Goal: Information Seeking & Learning: Learn about a topic

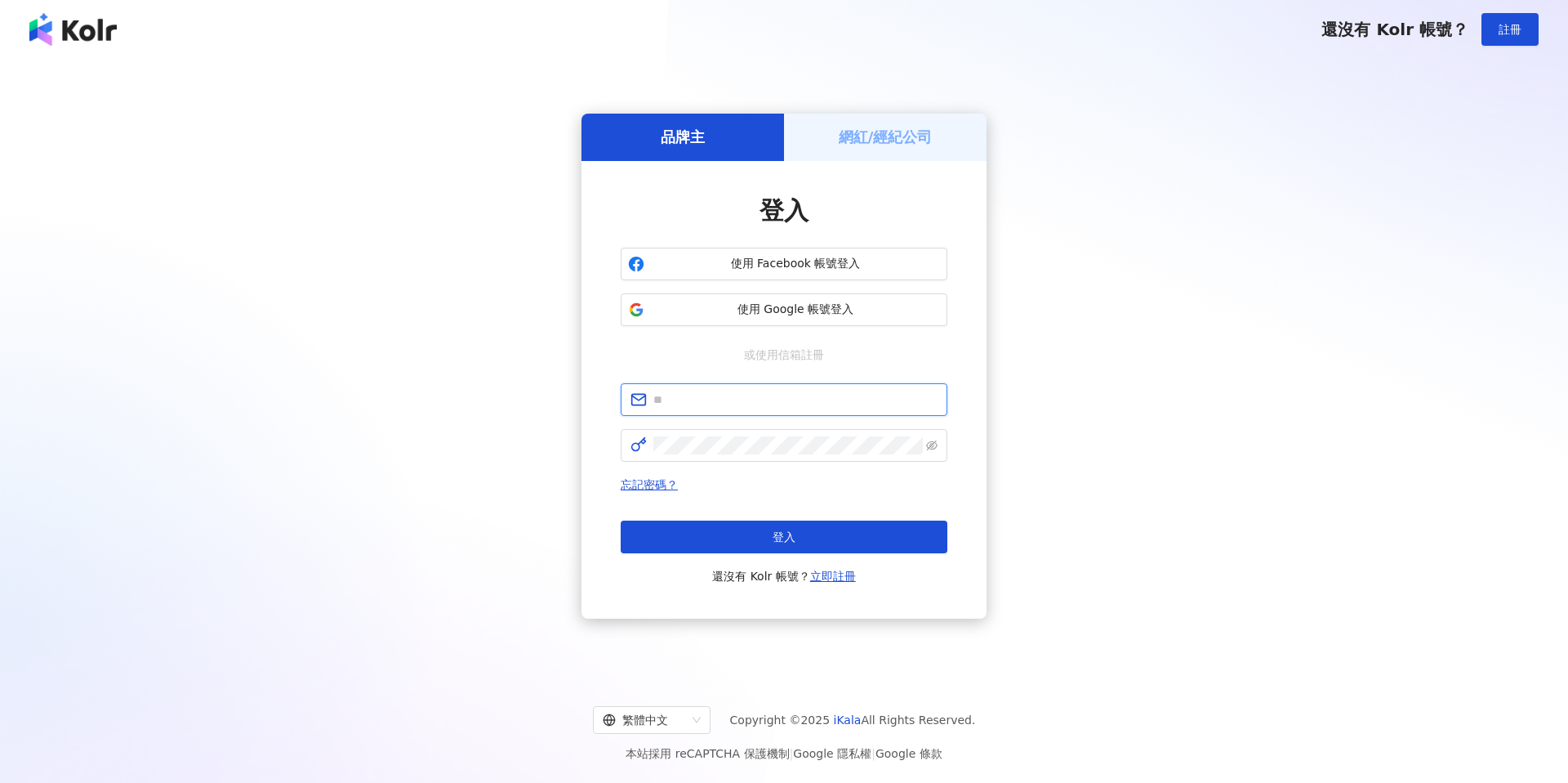
click at [728, 391] on input "text" at bounding box center [795, 399] width 284 height 18
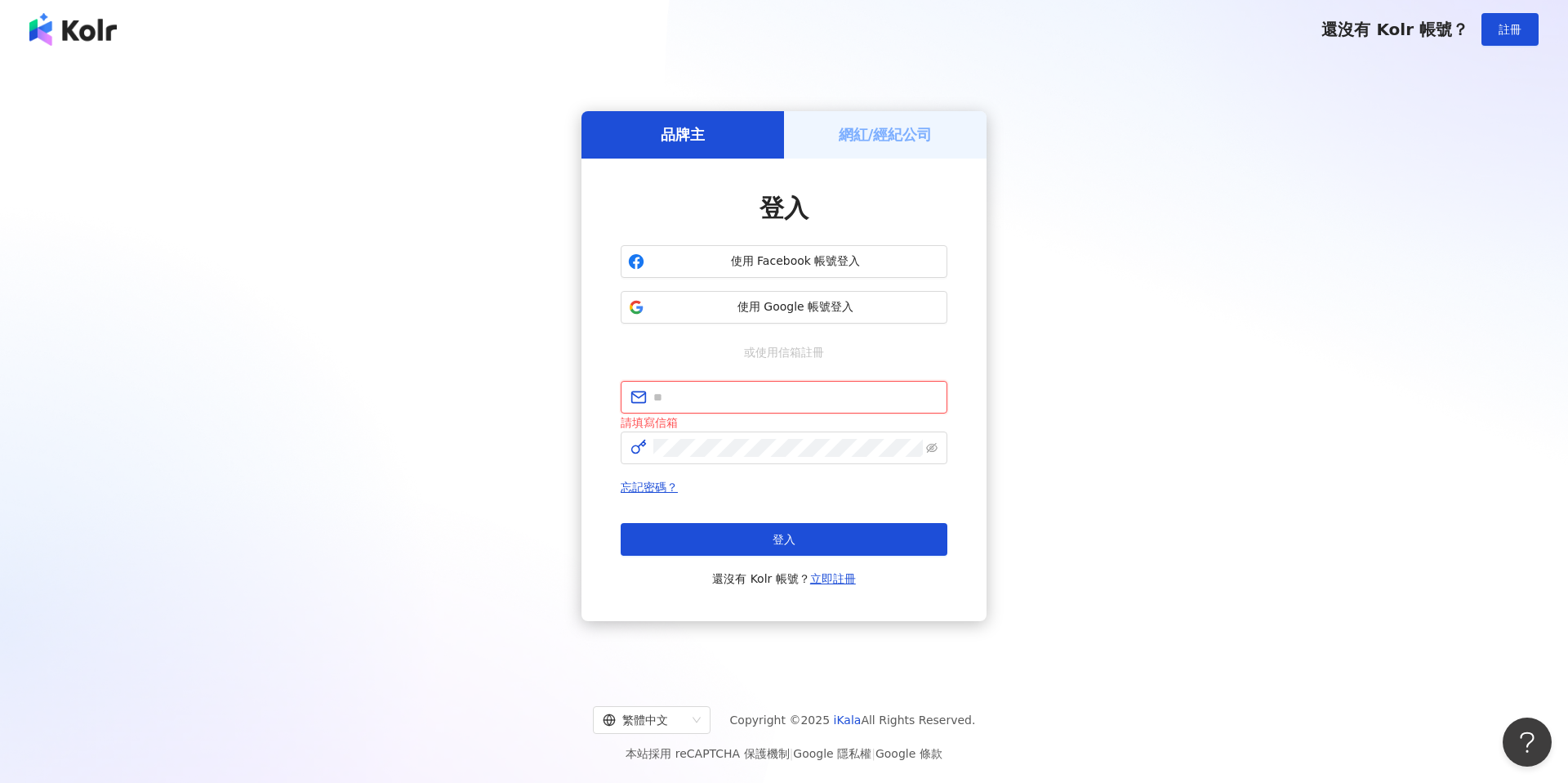
type input "**********"
click at [751, 549] on button "登入" at bounding box center [784, 539] width 326 height 32
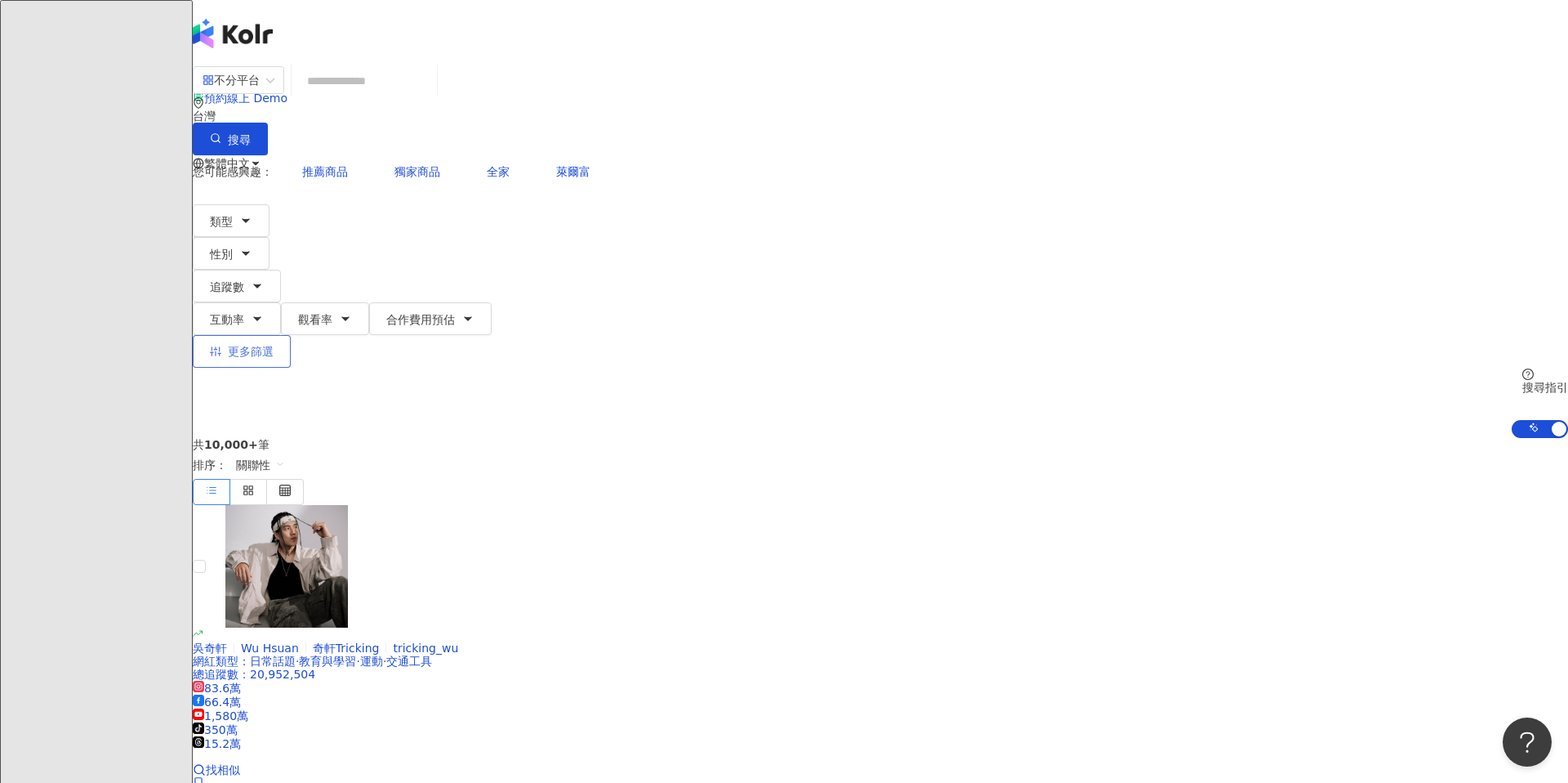
click at [274, 345] on span "更多篩選" at bounding box center [250, 351] width 46 height 13
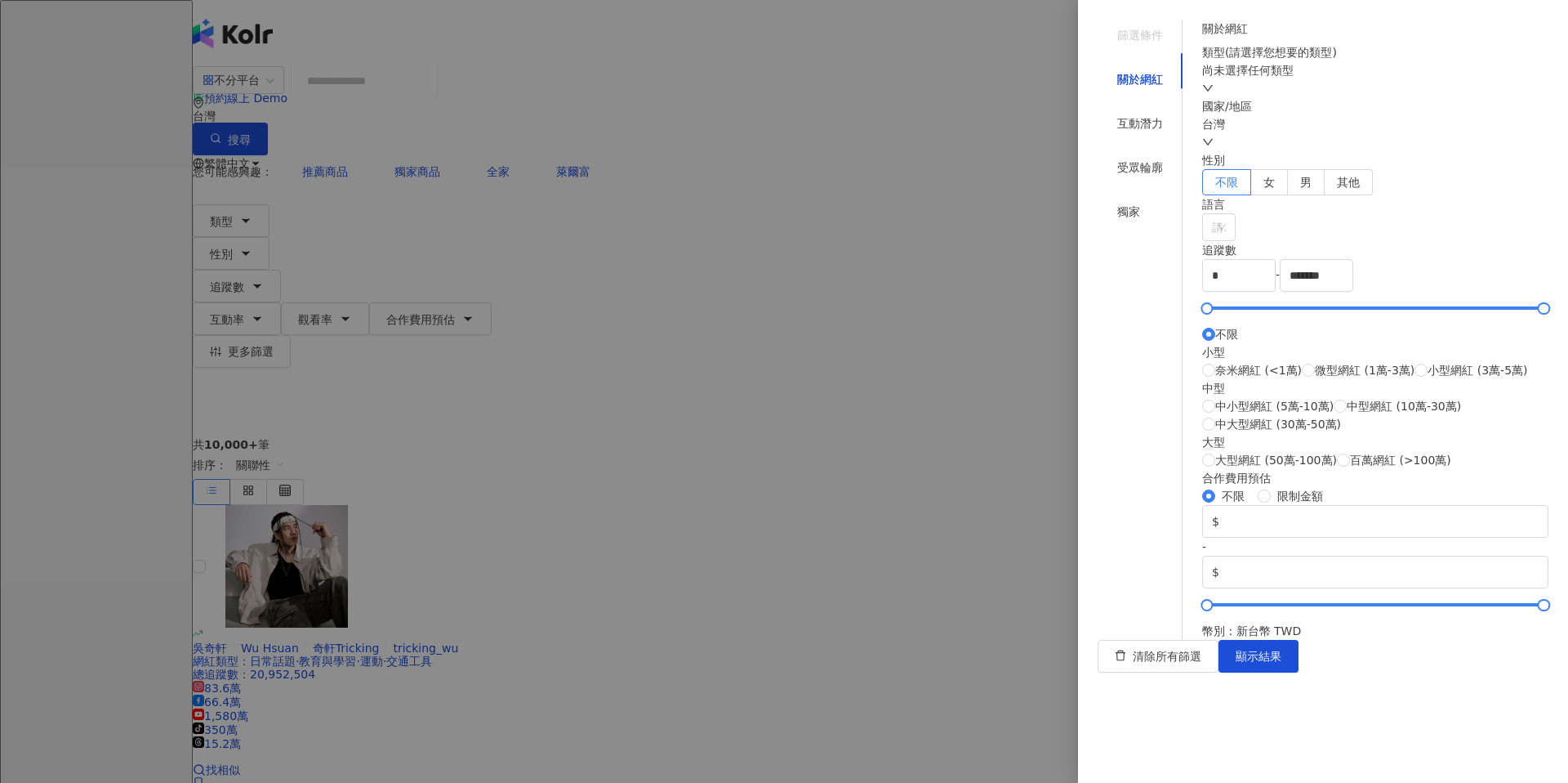
scroll to position [182, 0]
click at [1135, 114] on div "互動潛力" at bounding box center [1139, 123] width 46 height 18
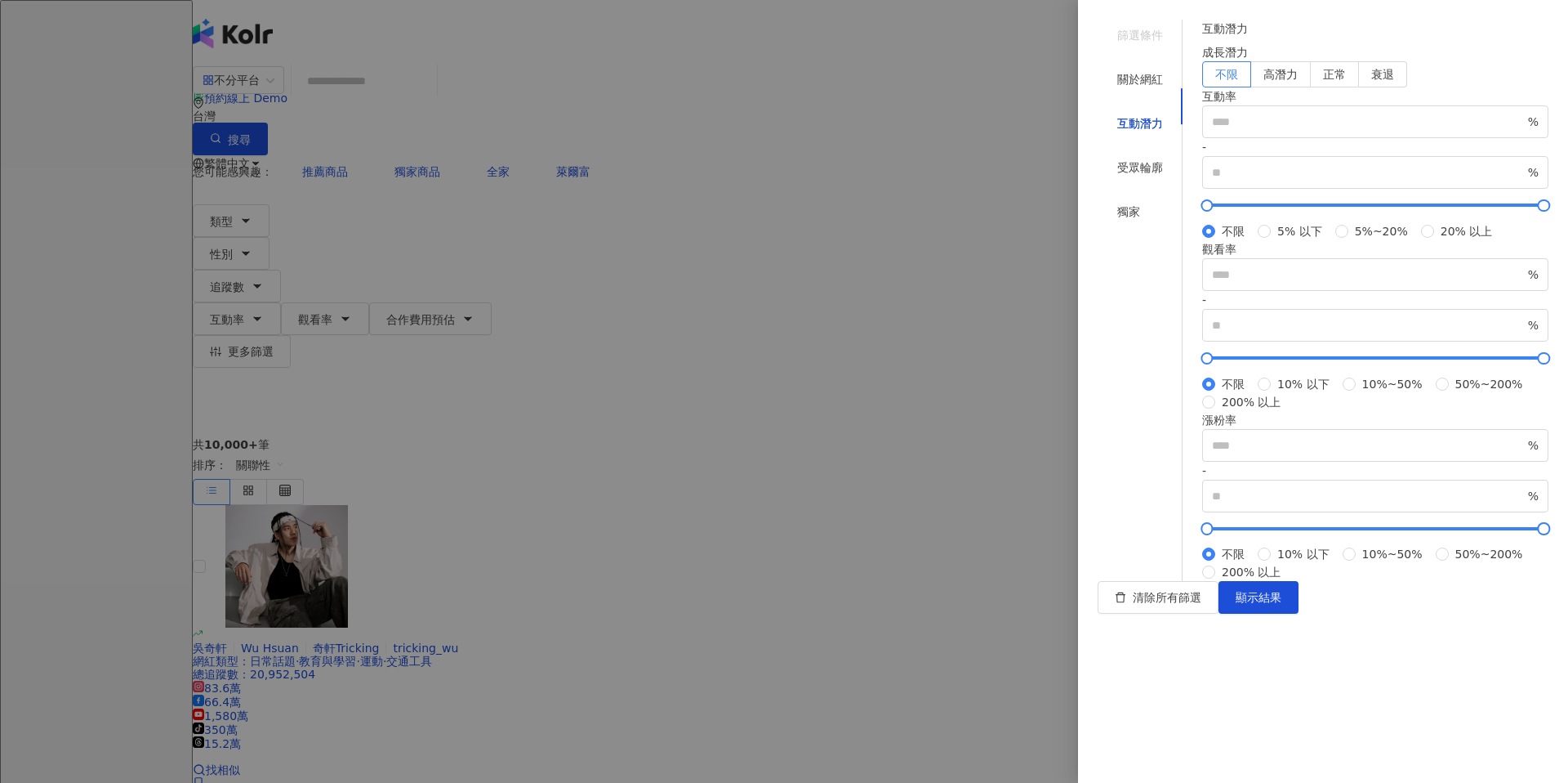
scroll to position [0, 0]
click at [1135, 152] on div "受眾輪廓" at bounding box center [1139, 167] width 85 height 31
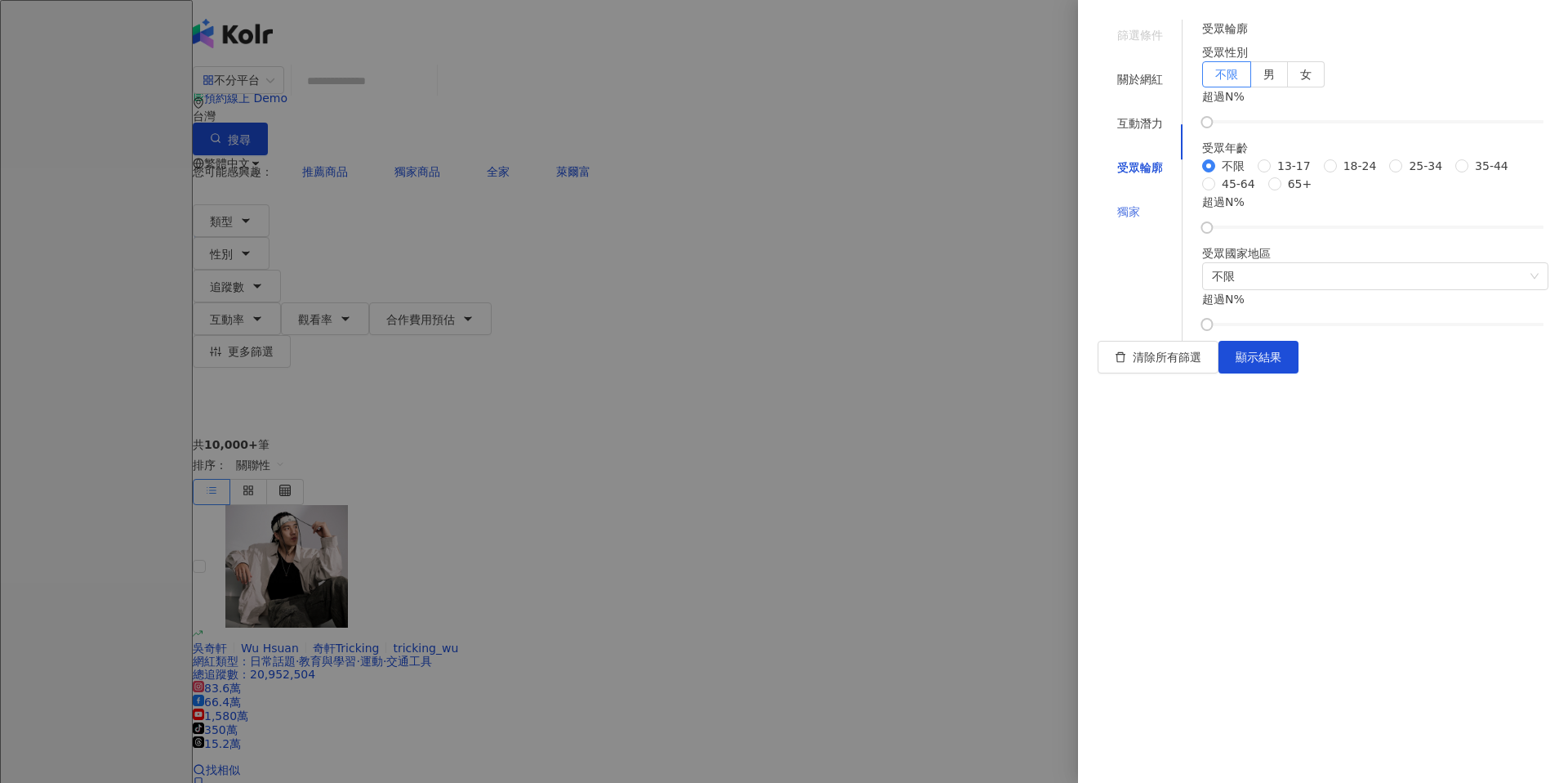
click at [1121, 196] on div "獨家" at bounding box center [1139, 212] width 85 height 31
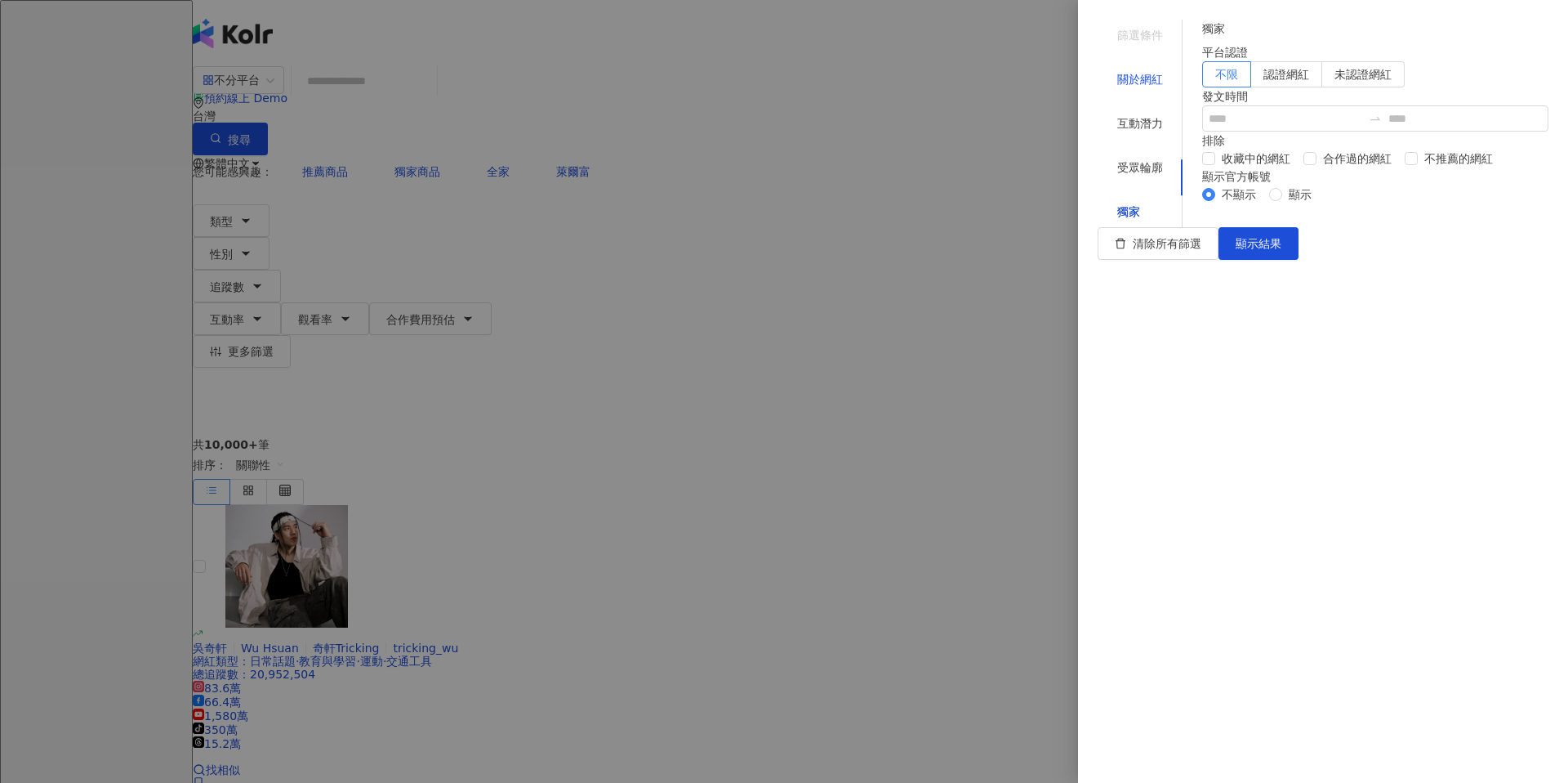
click at [1134, 70] on div "關於網紅" at bounding box center [1139, 79] width 46 height 18
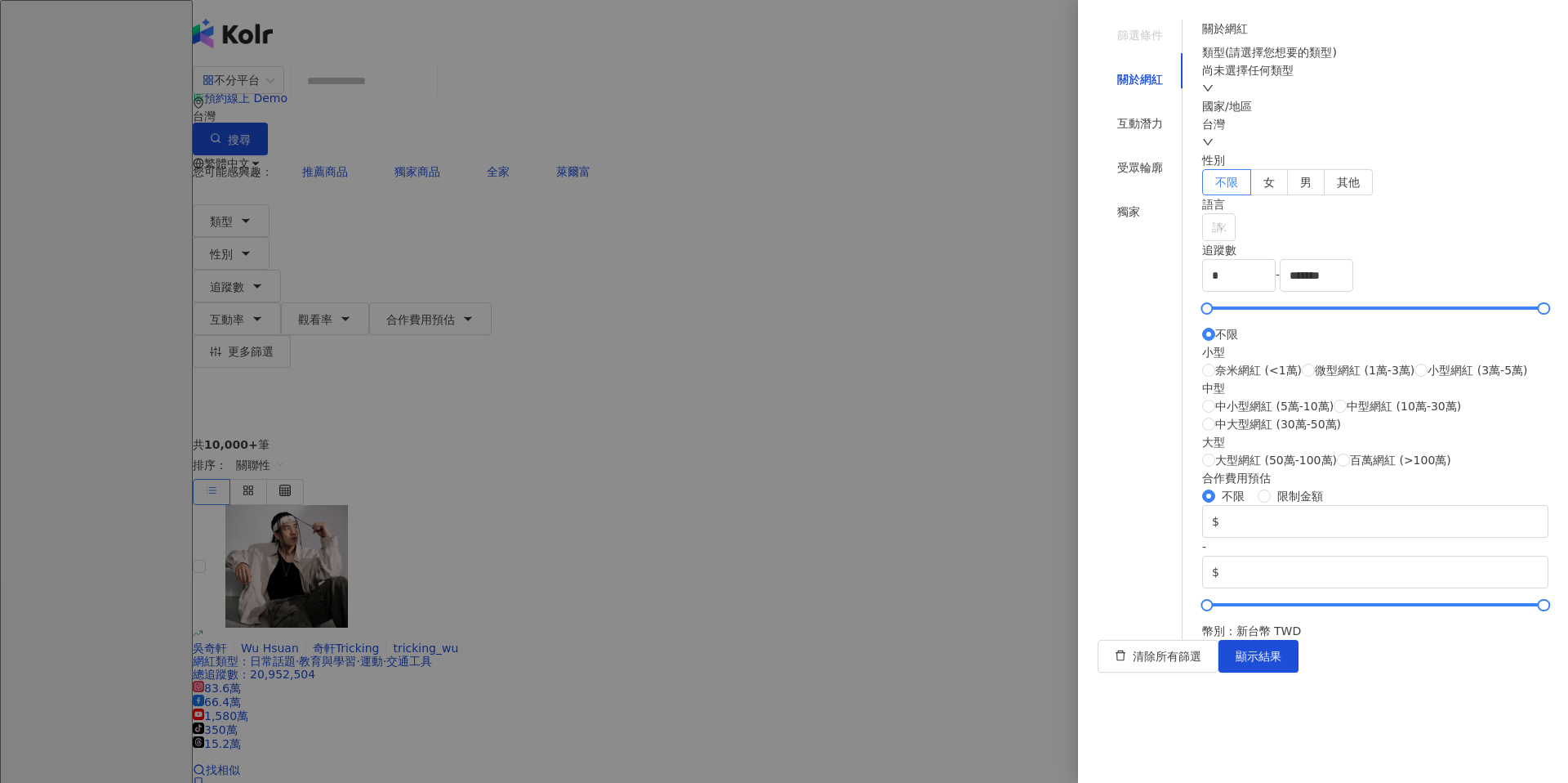
scroll to position [451, 0]
click at [1124, 114] on div "互動潛力" at bounding box center [1139, 123] width 46 height 18
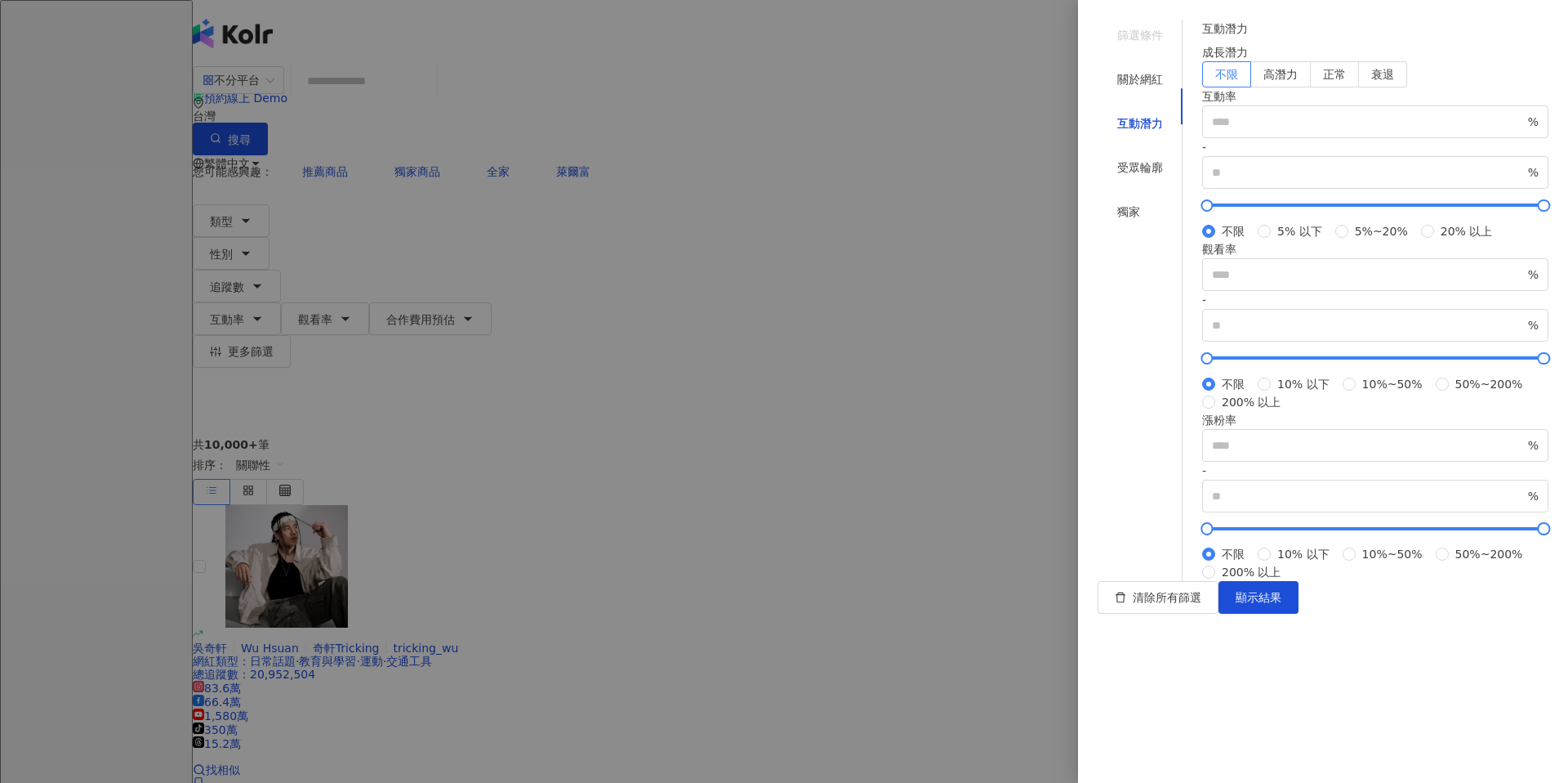
scroll to position [345, 0]
click at [1125, 152] on div "受眾輪廓" at bounding box center [1139, 167] width 85 height 31
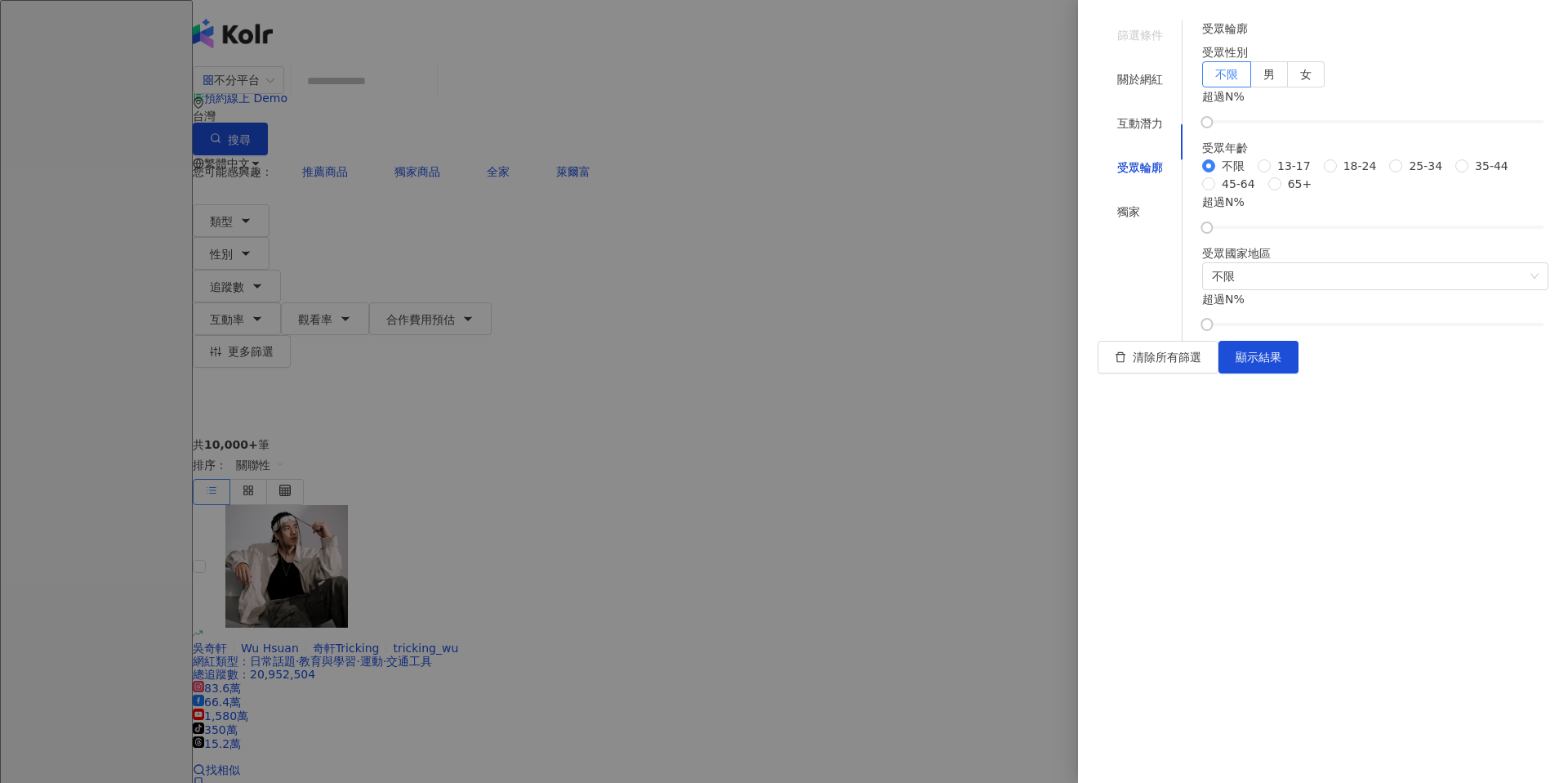
scroll to position [0, 0]
click at [1121, 196] on div "獨家" at bounding box center [1139, 212] width 85 height 31
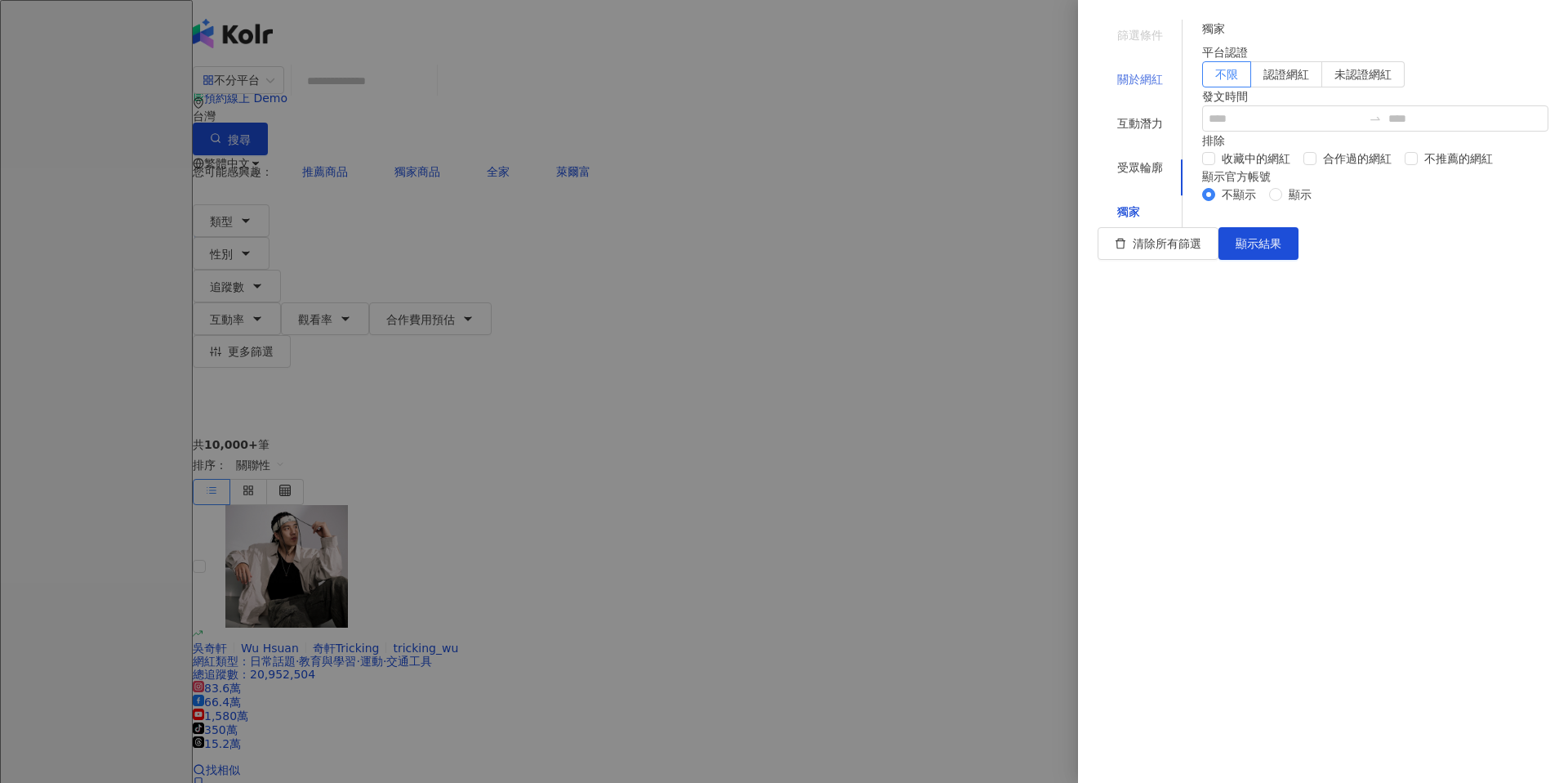
click at [1116, 82] on div "關於網紅" at bounding box center [1139, 79] width 85 height 31
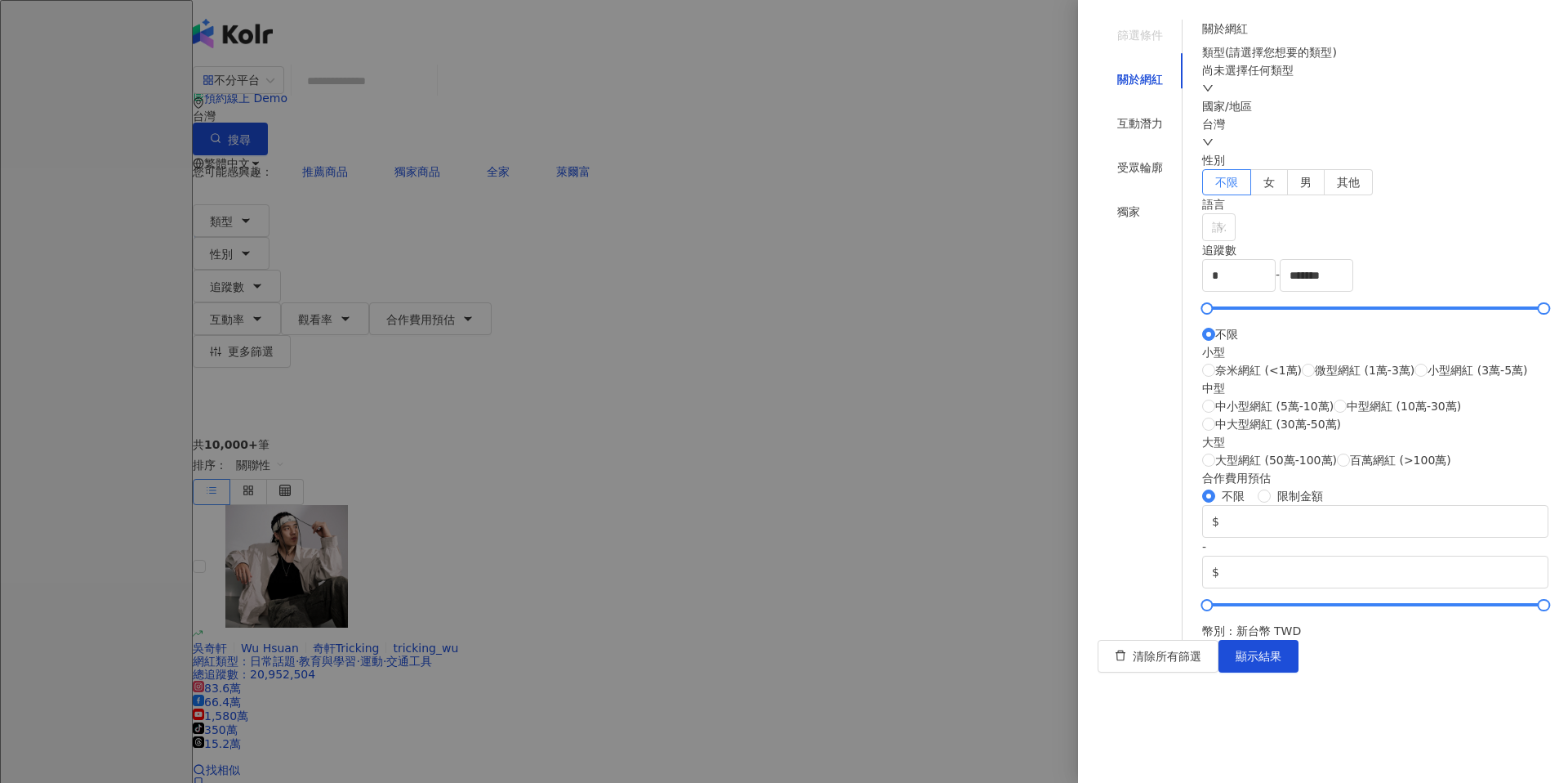
click at [1308, 79] on div "尚未選擇任何類型" at bounding box center [1375, 70] width 346 height 18
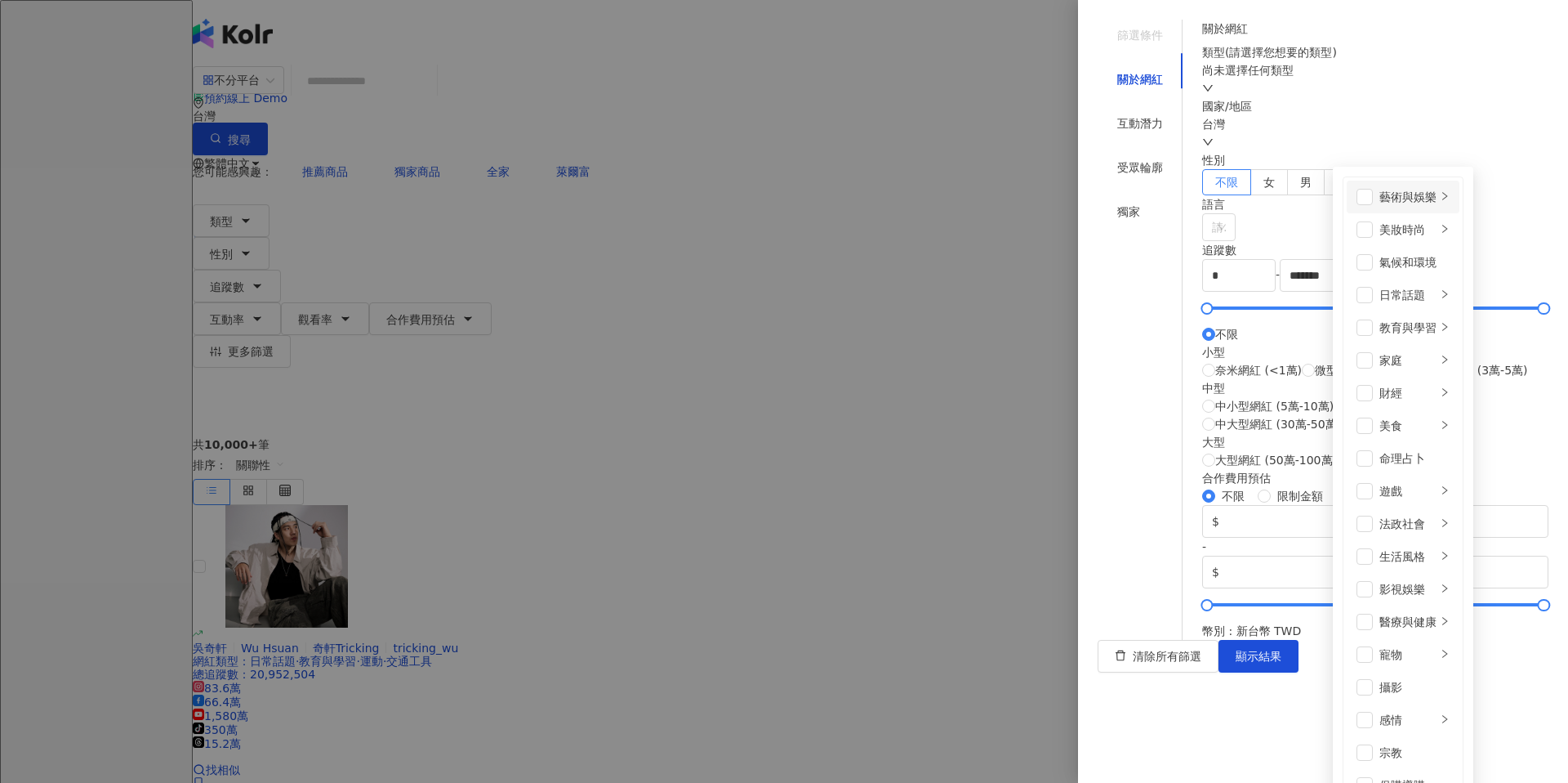
click at [1379, 195] on div "藝術與娛樂" at bounding box center [1408, 196] width 58 height 18
click at [1379, 221] on div "美妝時尚" at bounding box center [1408, 230] width 58 height 18
click at [1379, 254] on div "氣候和環境" at bounding box center [1415, 262] width 70 height 18
click at [1379, 257] on div "氣候和環境" at bounding box center [1415, 262] width 70 height 18
click at [1175, 287] on div "篩選條件 關於網紅 互動潛力 受眾輪廓 獨家" at bounding box center [1139, 329] width 85 height 620
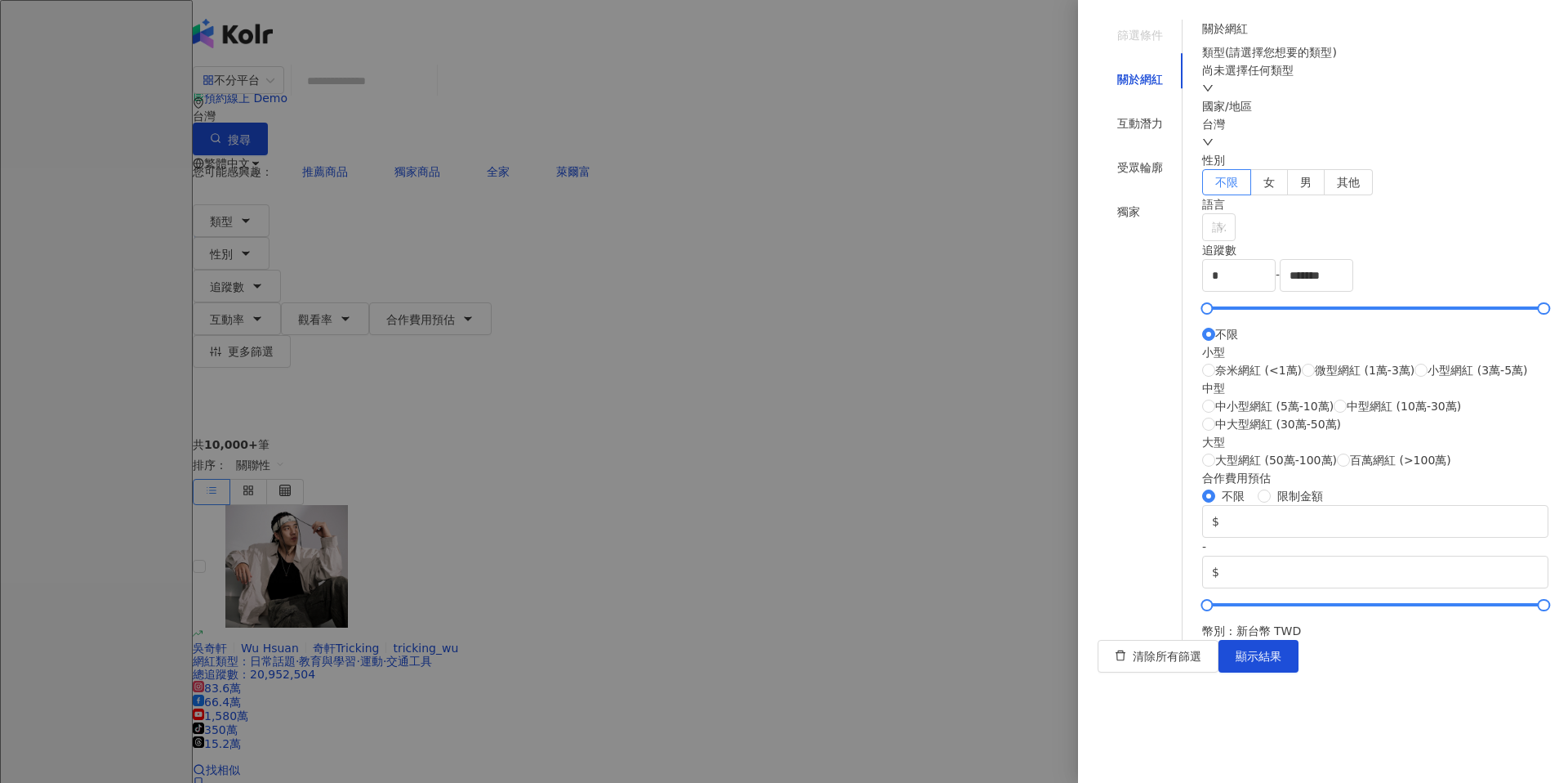
click at [1313, 79] on div "尚未選擇任何類型" at bounding box center [1375, 70] width 346 height 18
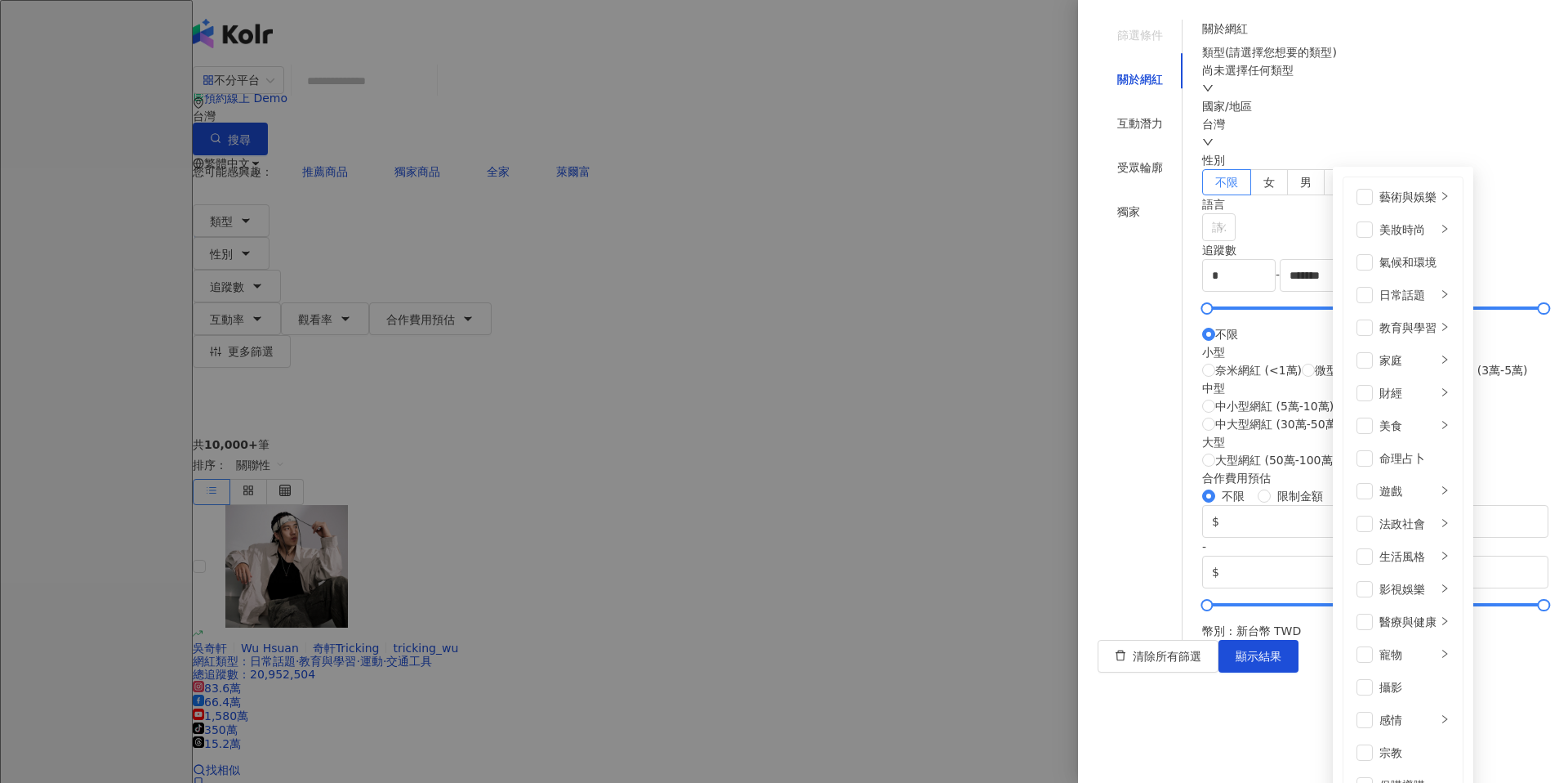
click at [1313, 79] on div "尚未選擇任何類型" at bounding box center [1375, 70] width 346 height 18
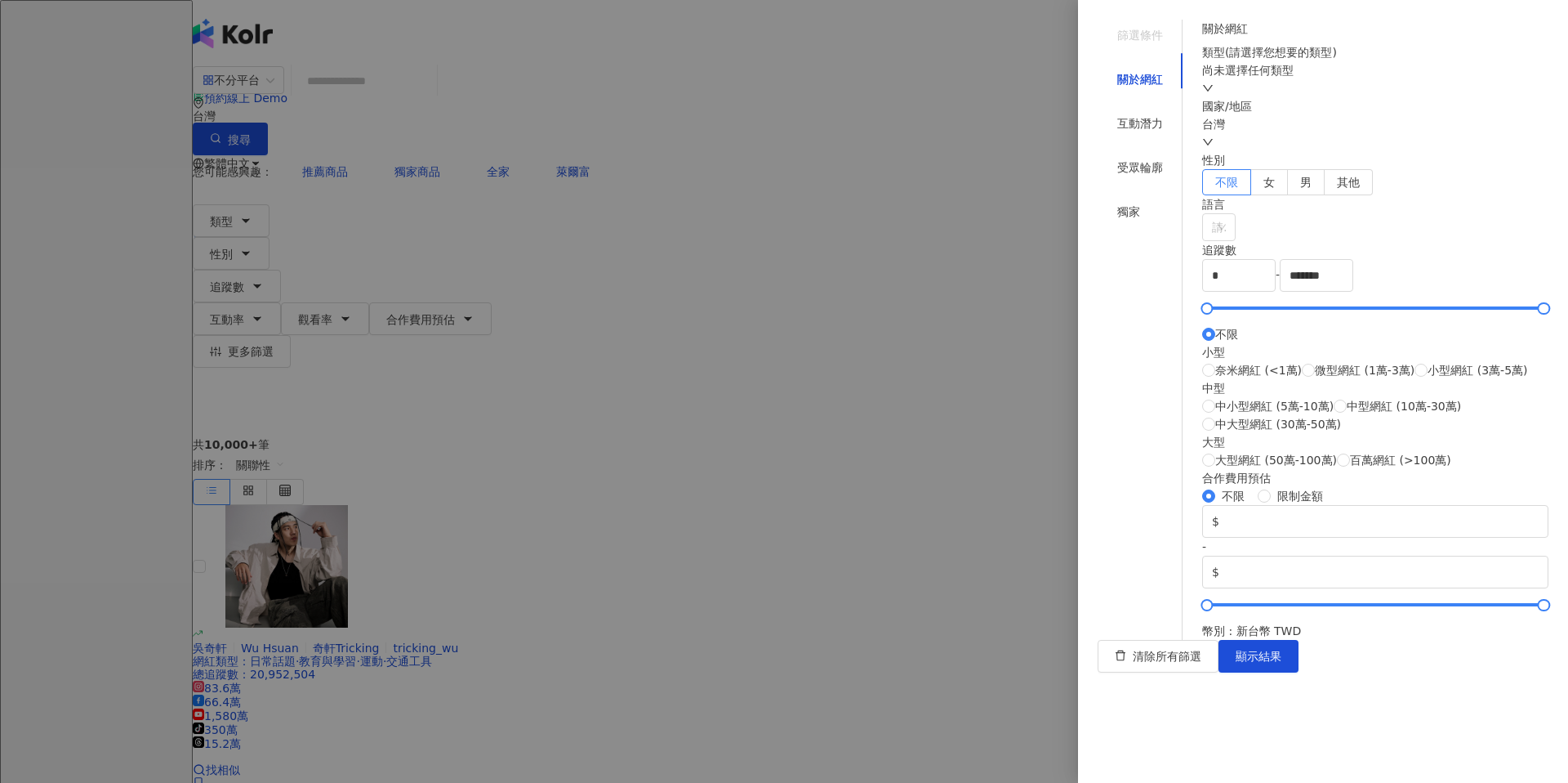
click at [1313, 79] on div "尚未選擇任何類型" at bounding box center [1375, 70] width 346 height 18
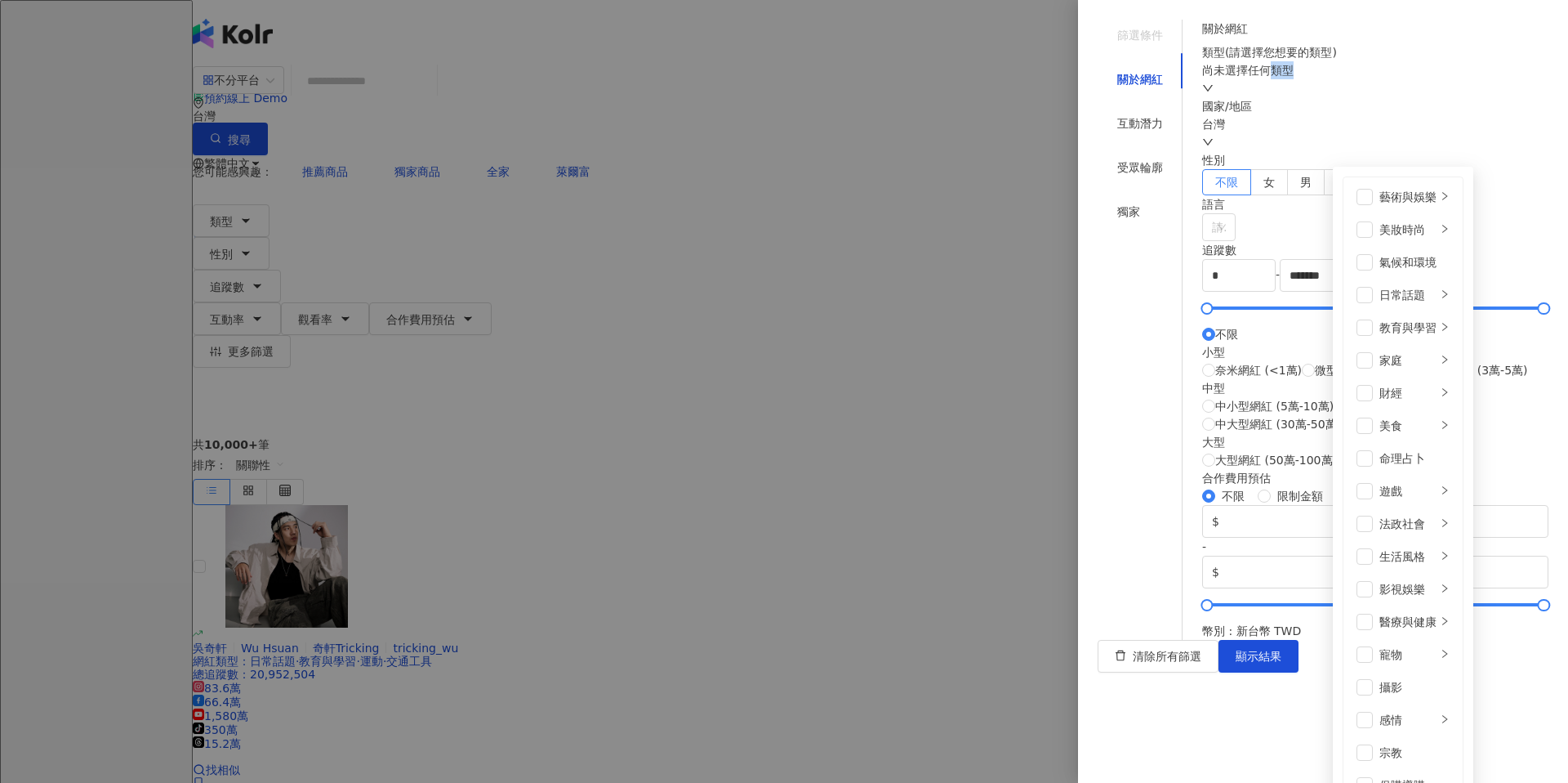
click at [1313, 79] on div "尚未選擇任何類型" at bounding box center [1375, 70] width 346 height 18
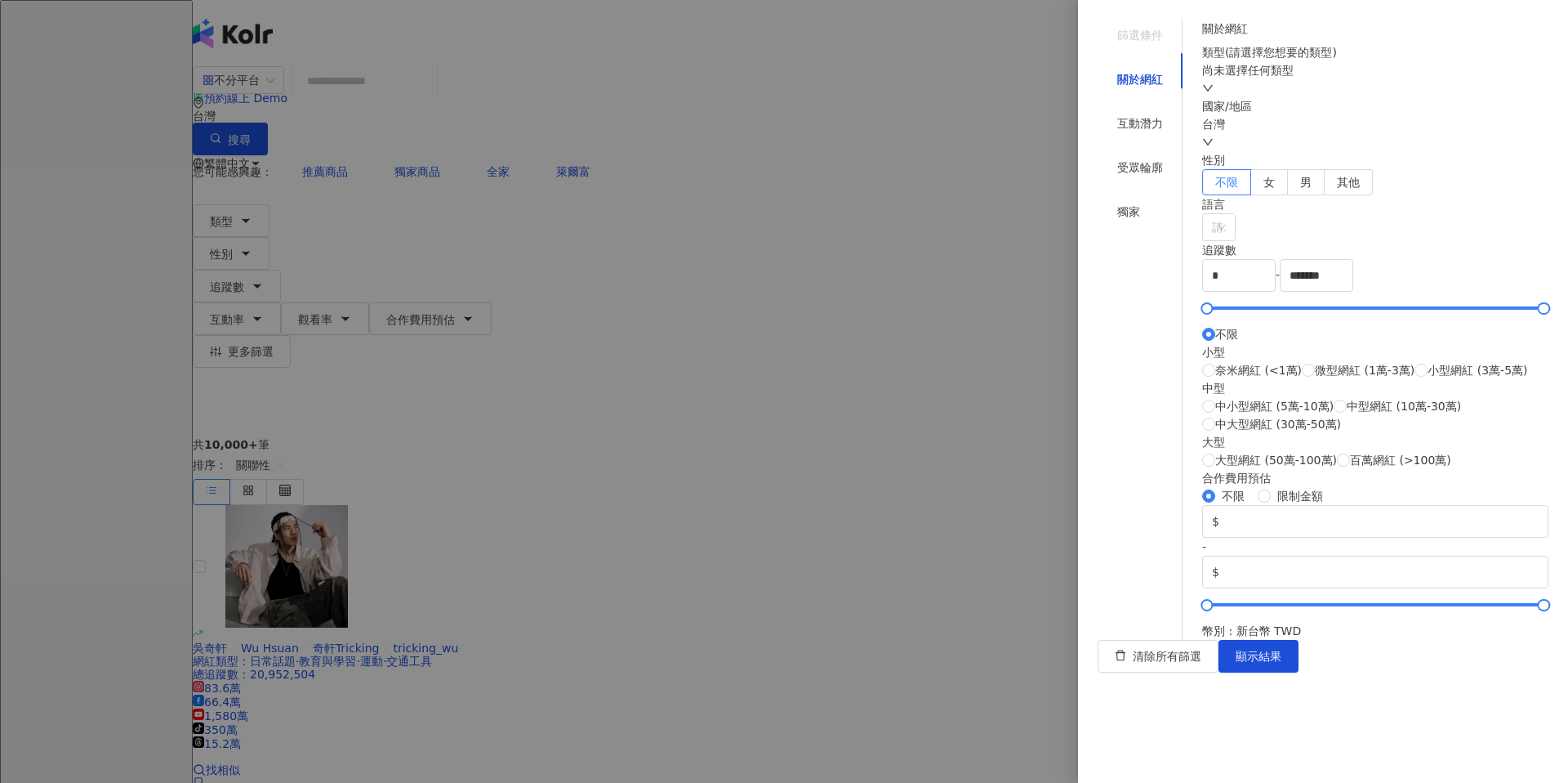
click at [942, 271] on div at bounding box center [784, 391] width 1568 height 783
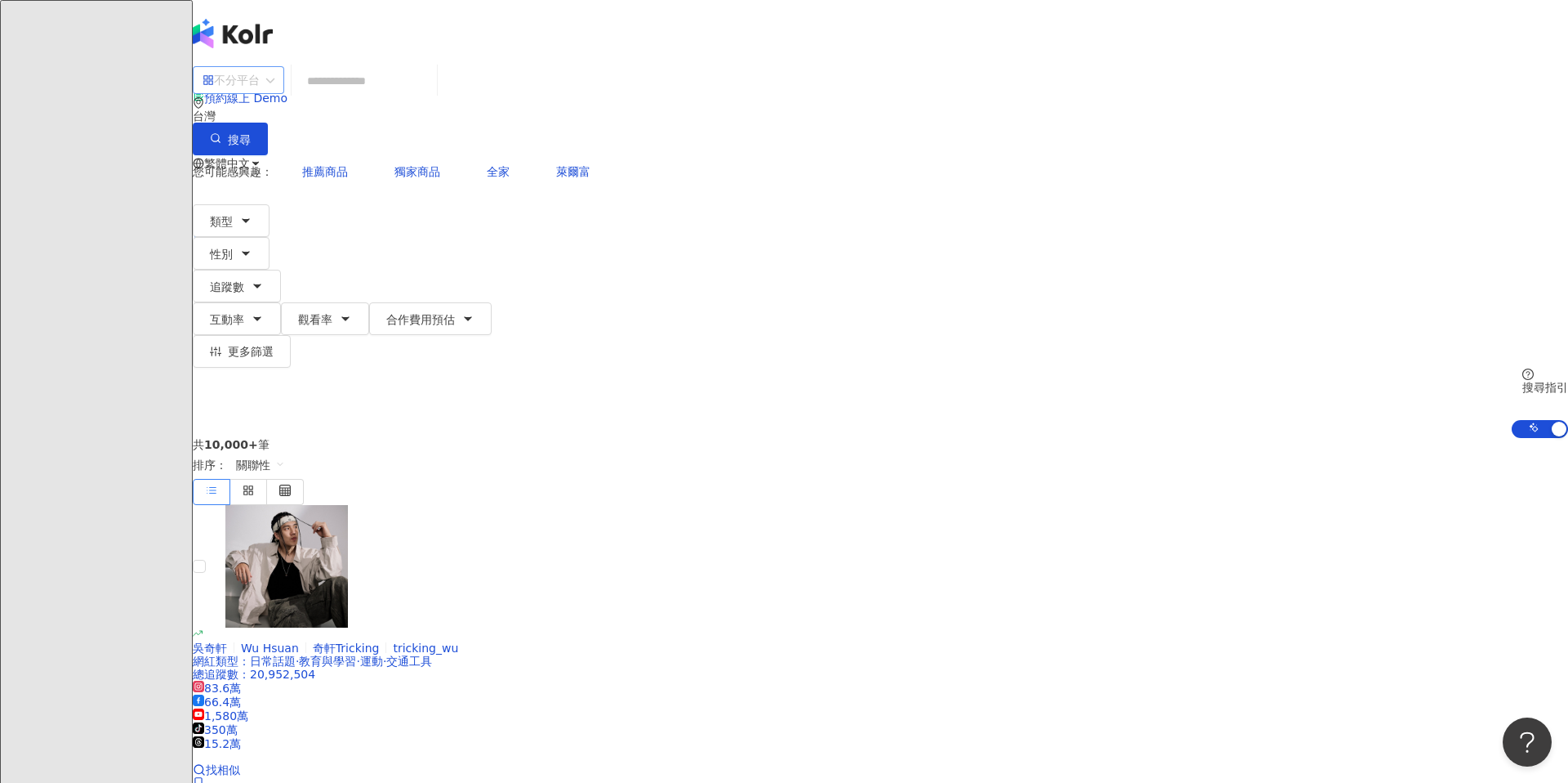
click at [275, 93] on span at bounding box center [238, 80] width 72 height 26
click at [313, 154] on div "不分平台 台灣 搜尋 您可能感興趣： 推薦商品 獨家商品 全家 萊爾富 類型 性別 追蹤數 互動率 觀看率 合作費用預估 更多篩選 篩選條件 關於網紅 互動潛…" at bounding box center [879, 251] width 1375 height 372
click at [270, 204] on button "類型" at bounding box center [231, 220] width 77 height 32
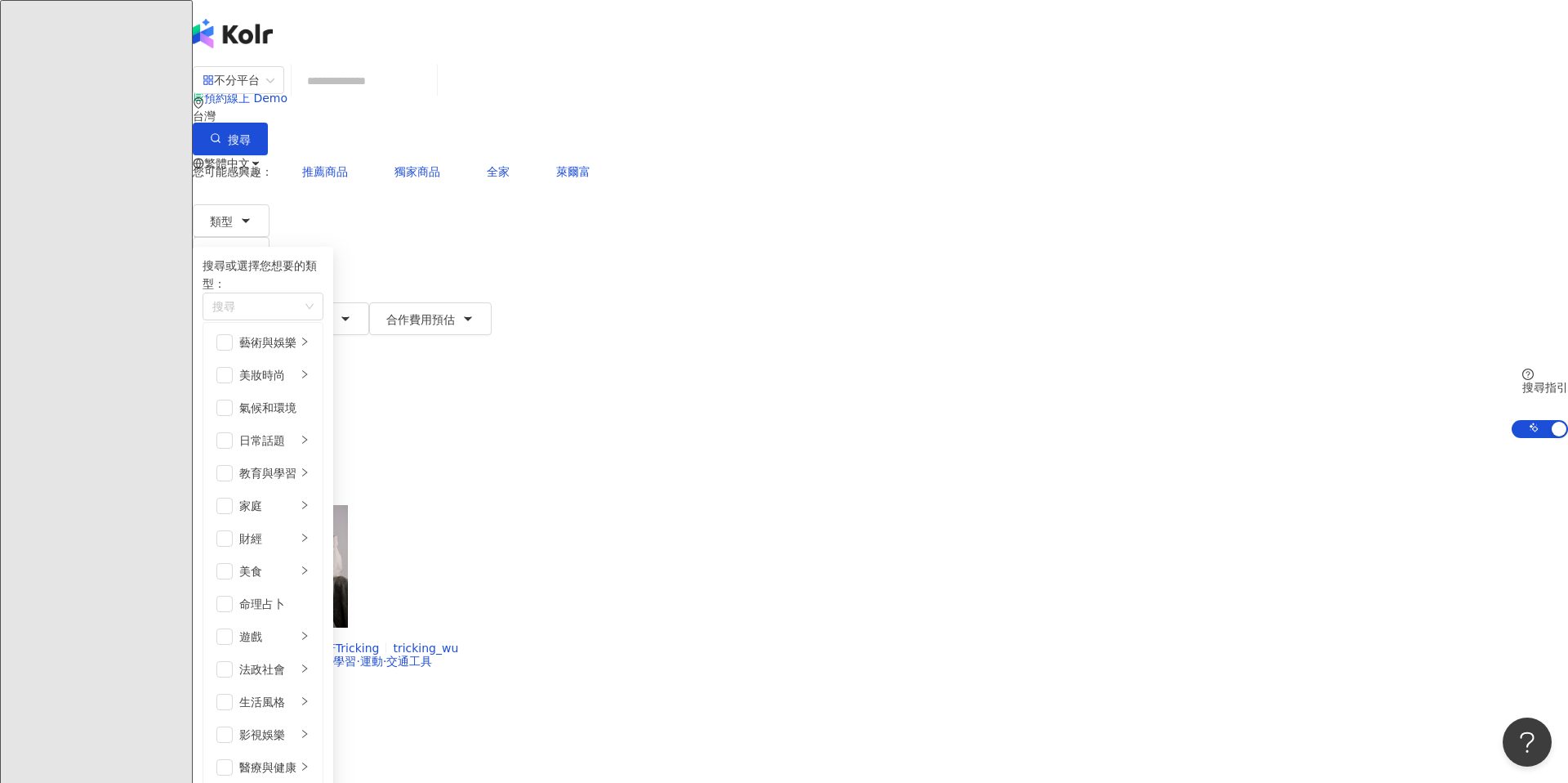
click at [226, 213] on span "I" at bounding box center [208, 229] width 32 height 32
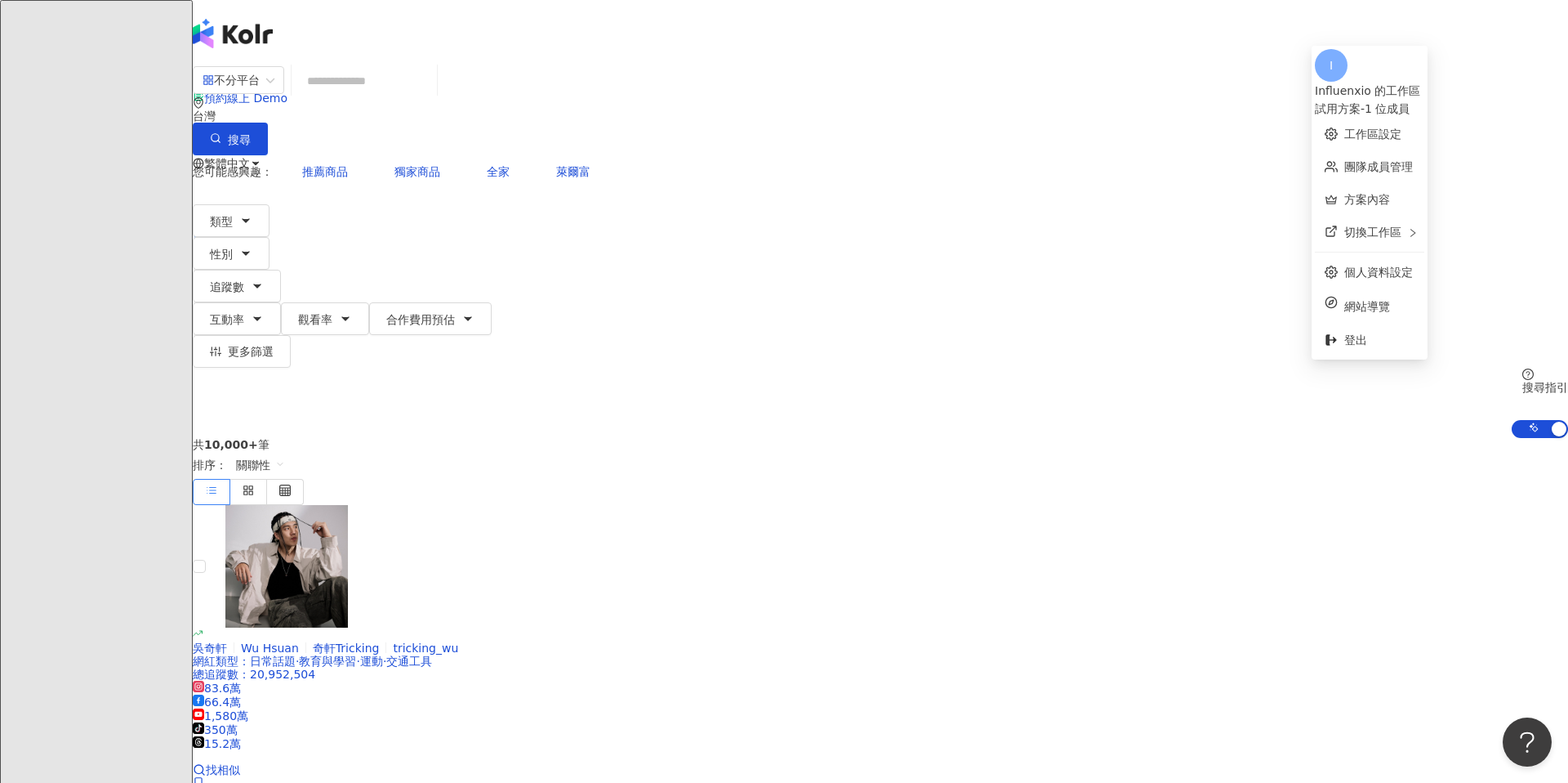
click at [211, 221] on span "I" at bounding box center [208, 230] width 3 height 18
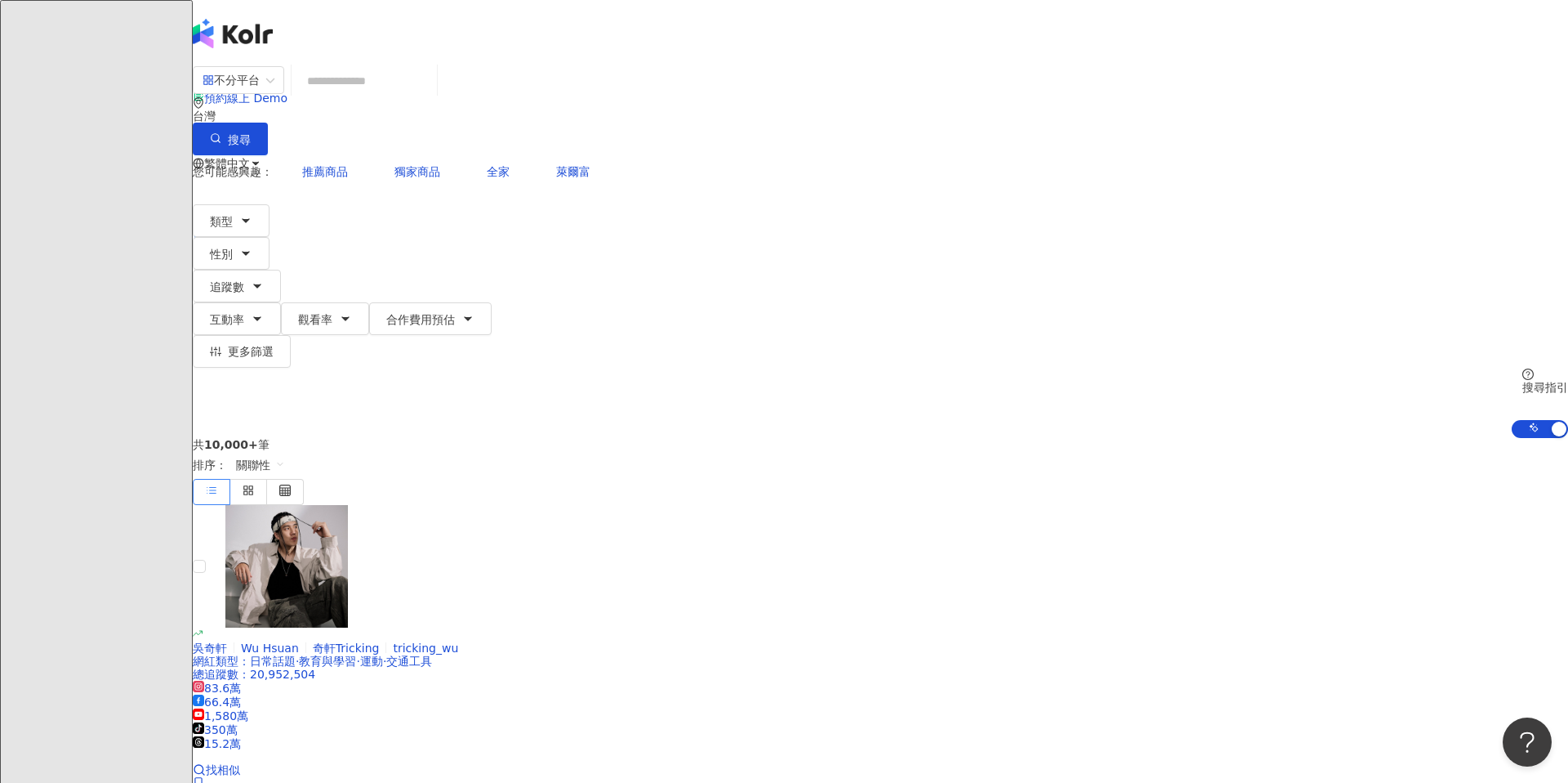
click at [1323, 3] on div "el-icon-cs 預約線上 Demo 繁體中文 I" at bounding box center [879, 130] width 1375 height 261
click at [226, 213] on span "I" at bounding box center [208, 229] width 32 height 32
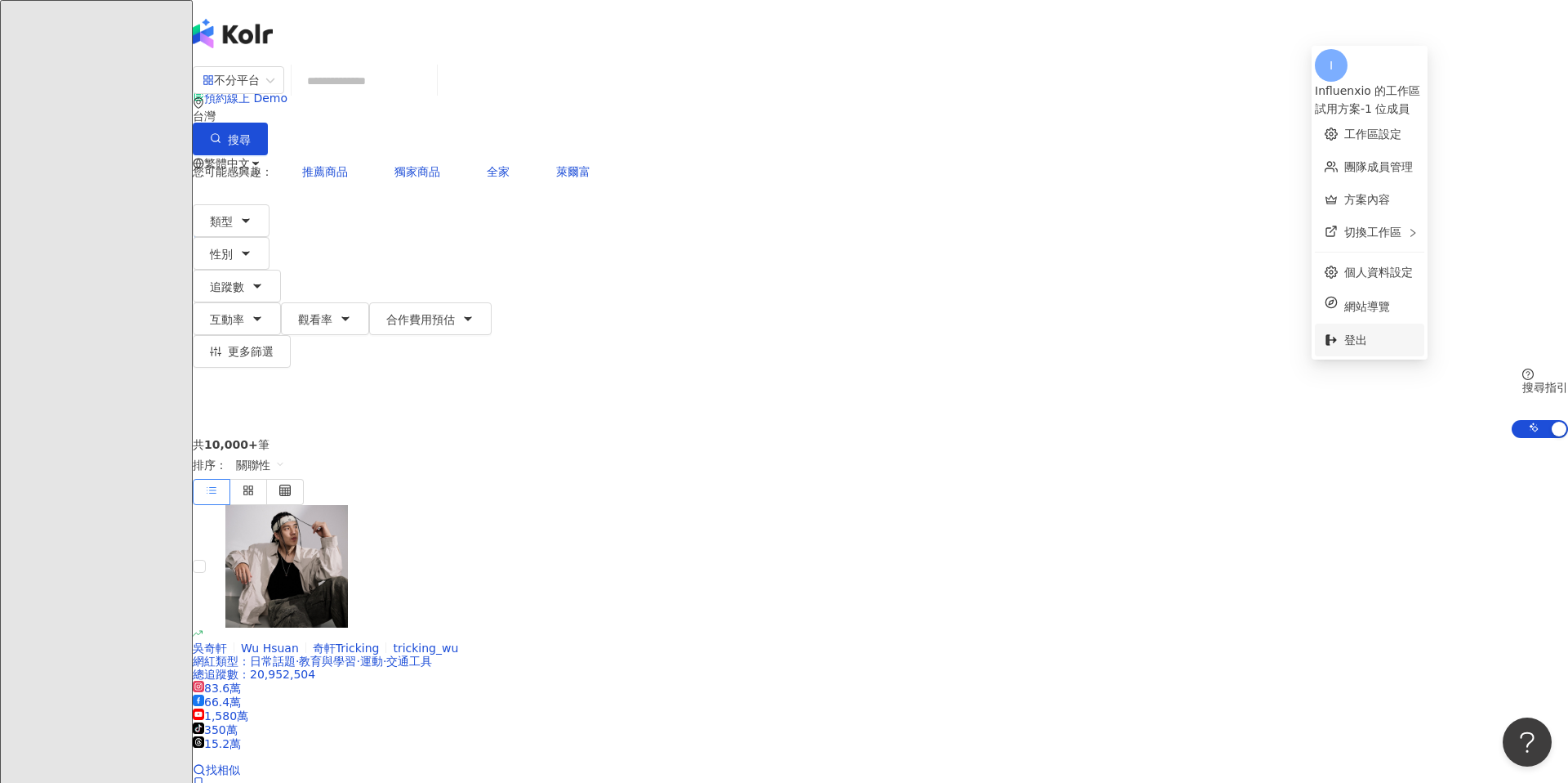
click at [1365, 333] on span "登出" at bounding box center [1355, 339] width 22 height 13
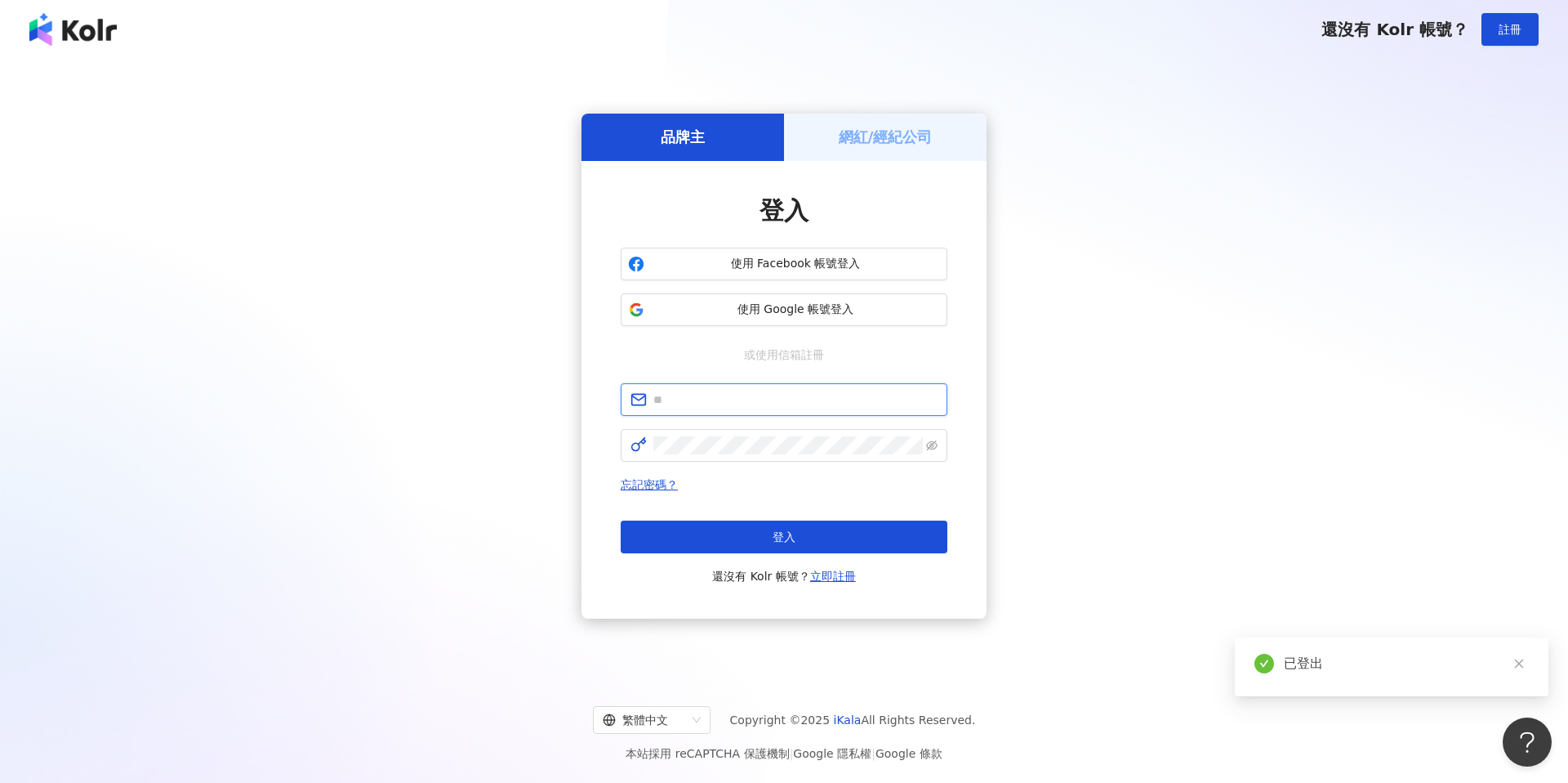
click at [816, 396] on input "text" at bounding box center [795, 399] width 284 height 18
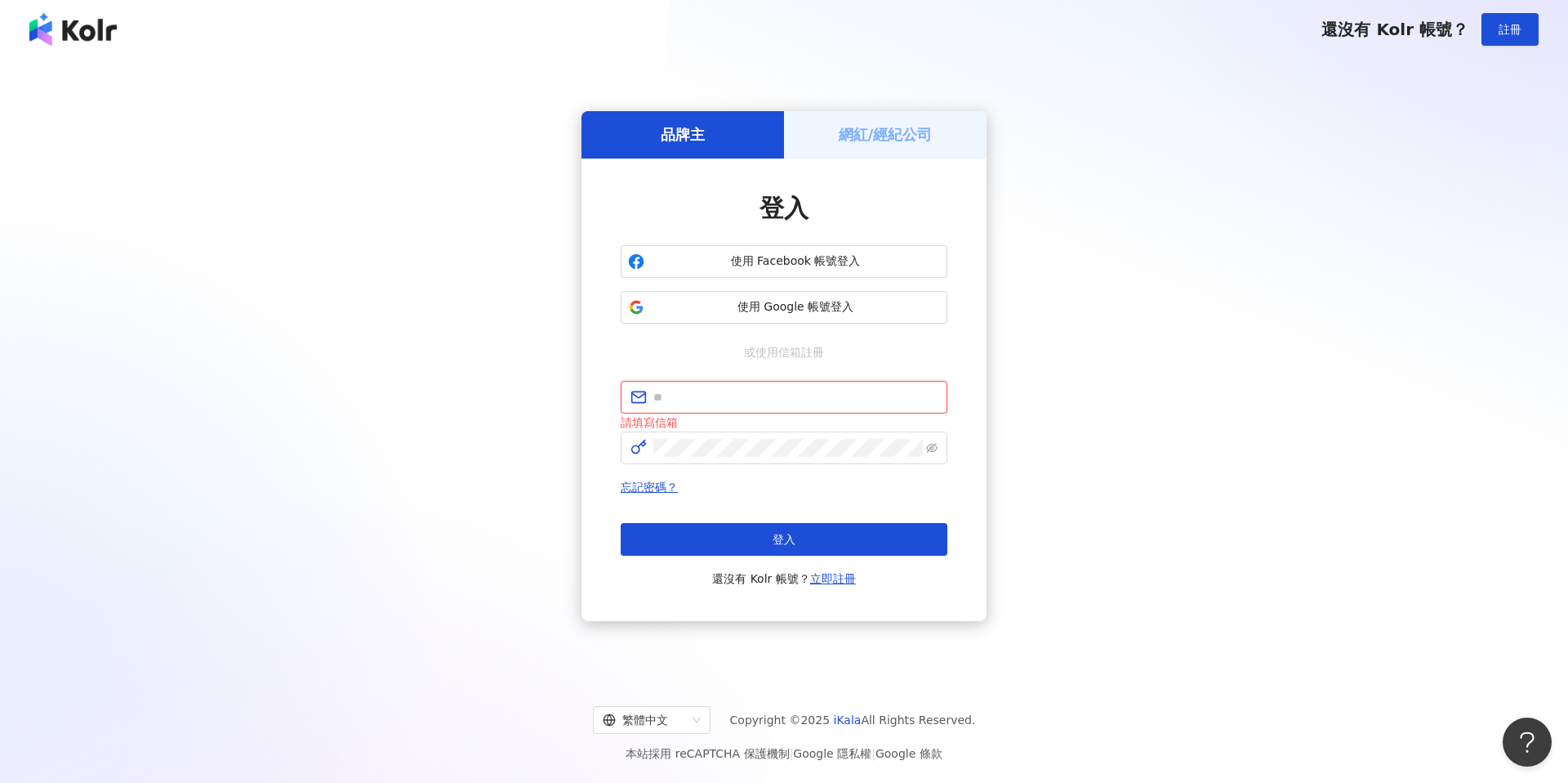
type input "**********"
click at [932, 452] on icon "eye-invisible" at bounding box center [932, 448] width 12 height 12
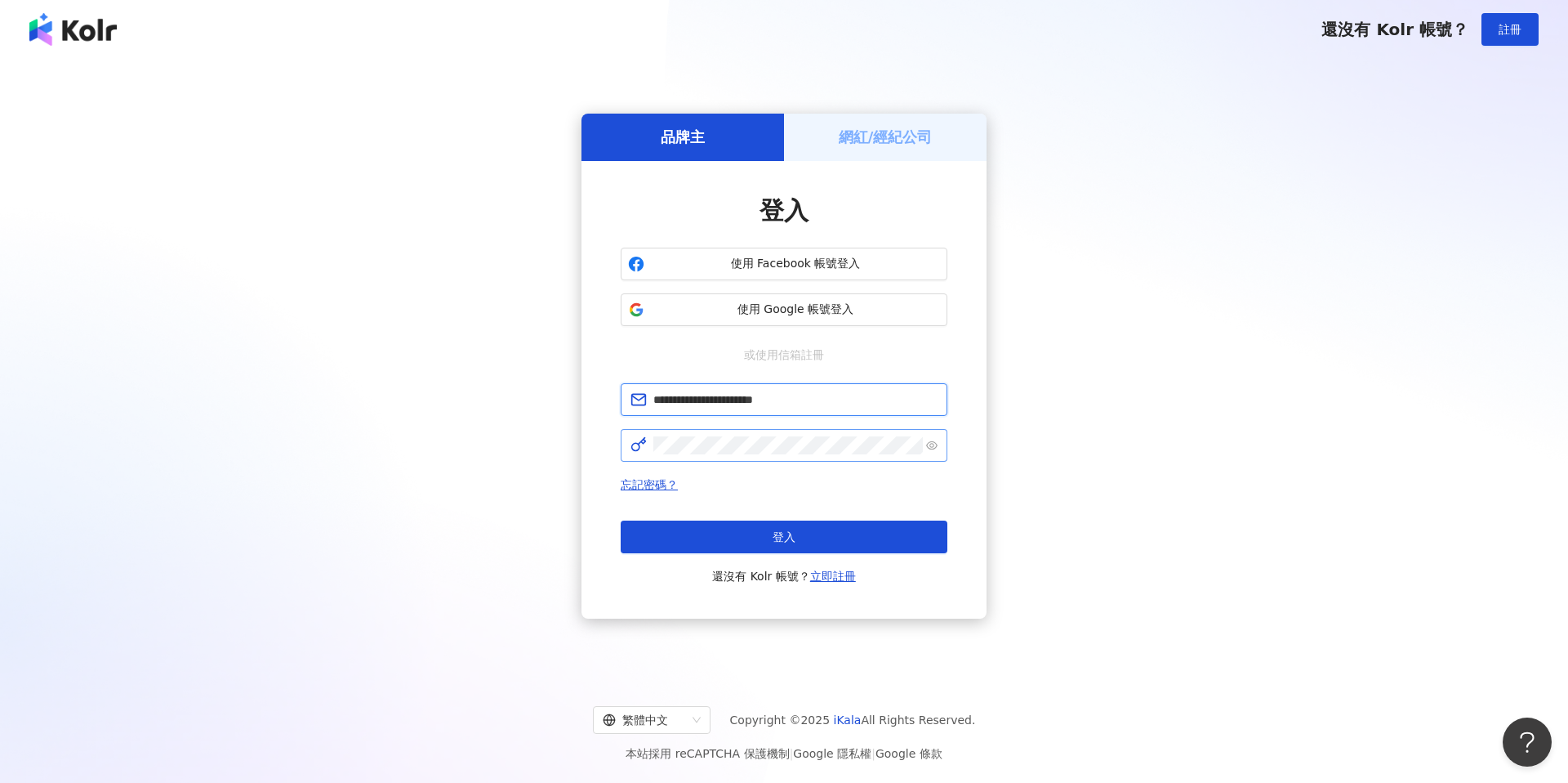
drag, startPoint x: 803, startPoint y: 401, endPoint x: 649, endPoint y: 406, distance: 154.1
click at [649, 406] on span "**********" at bounding box center [784, 399] width 326 height 32
click at [620, 448] on span at bounding box center [784, 445] width 326 height 32
